Goal: Find contact information: Find contact information

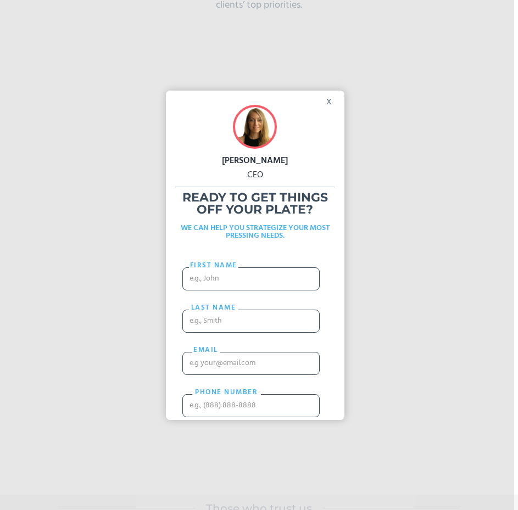
scroll to position [3679, 0]
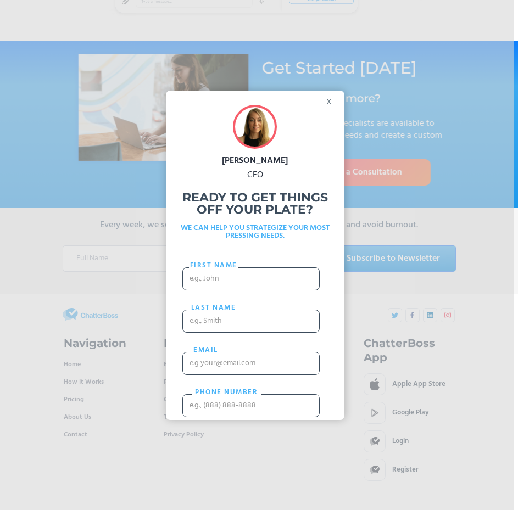
click at [322, 104] on div "x" at bounding box center [332, 99] width 25 height 16
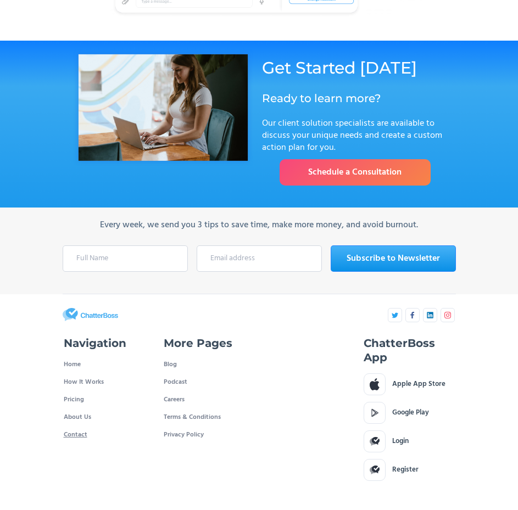
click at [70, 426] on link "Contact" at bounding box center [76, 435] width 24 height 18
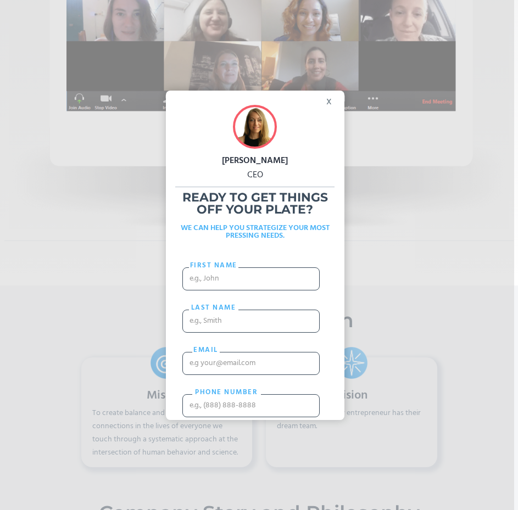
scroll to position [494, 0]
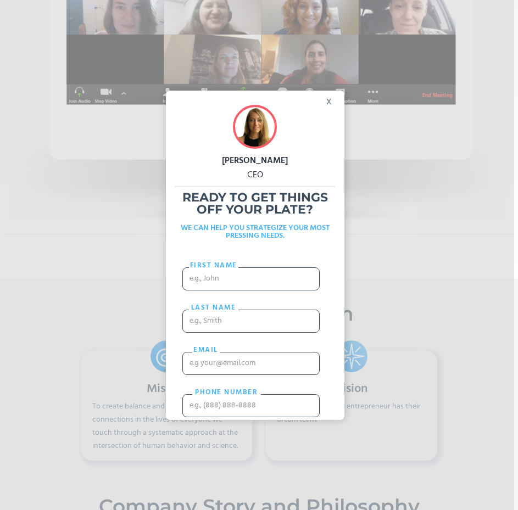
click at [323, 107] on div "x" at bounding box center [332, 99] width 25 height 16
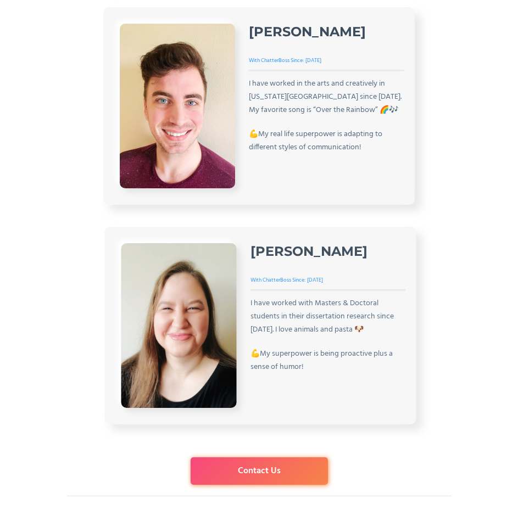
scroll to position [2032, 0]
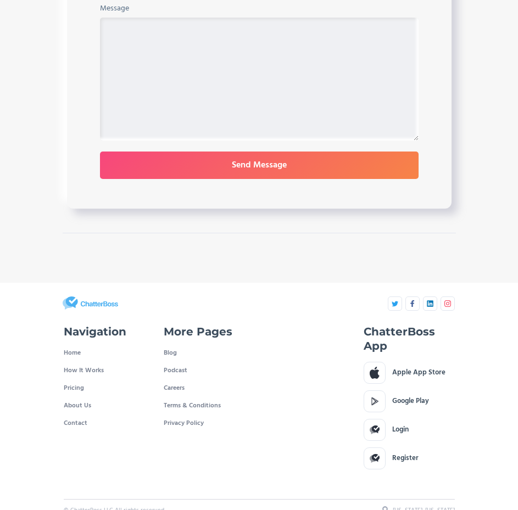
scroll to position [655, 0]
